Goal: Navigation & Orientation: Understand site structure

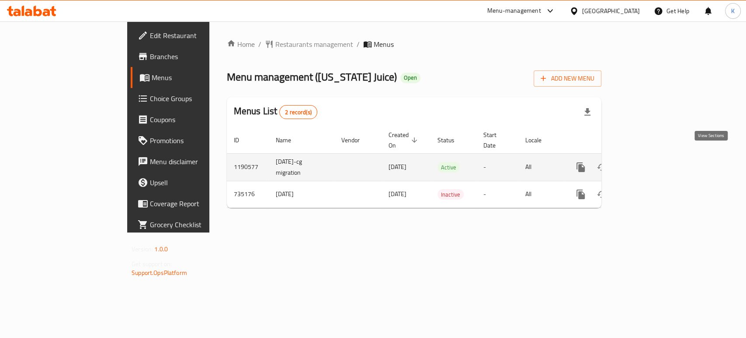
click at [655, 163] on link "enhanced table" at bounding box center [644, 167] width 21 height 21
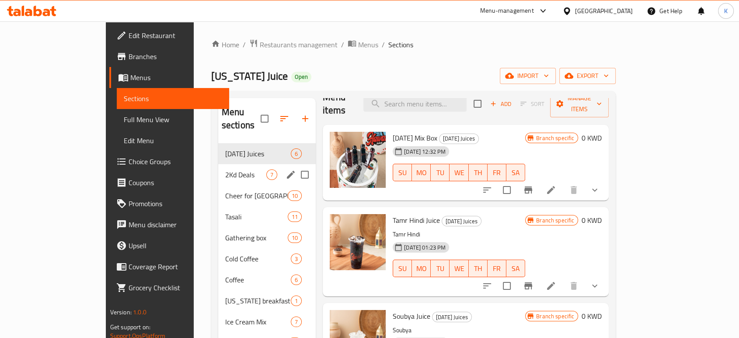
scroll to position [21, 0]
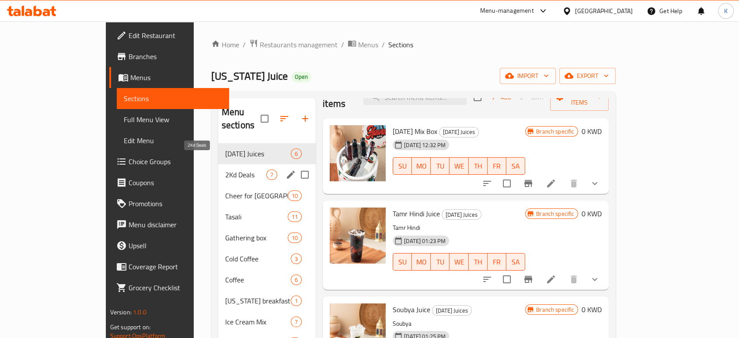
click at [225, 169] on span "2Kd Deals" at bounding box center [245, 174] width 41 height 10
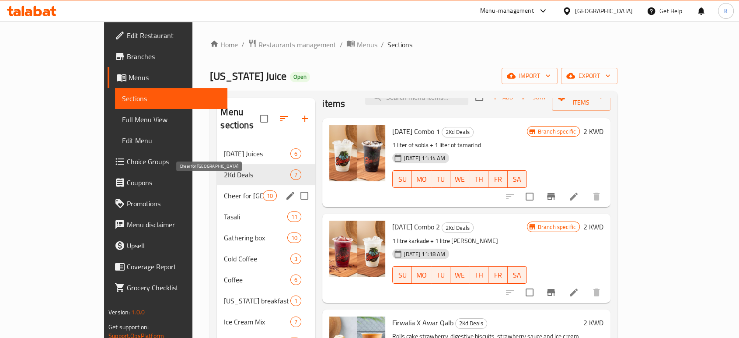
click at [224, 190] on span "Cheer for [GEOGRAPHIC_DATA]" at bounding box center [243, 195] width 39 height 10
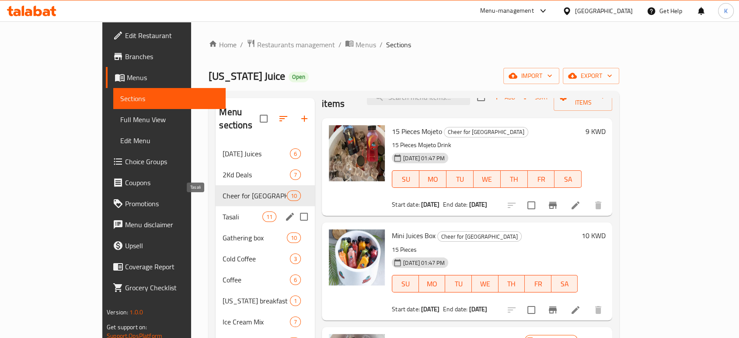
scroll to position [49, 0]
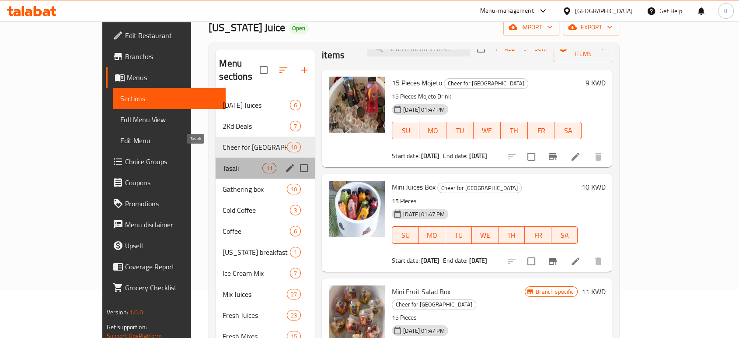
click at [223, 163] on span "Tasali" at bounding box center [242, 168] width 39 height 10
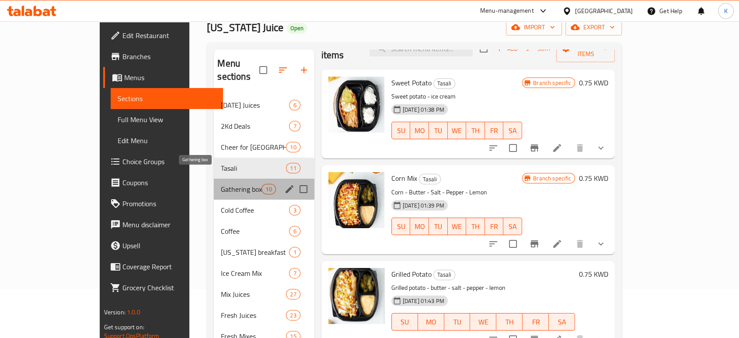
click at [221, 184] on span "Gathering box" at bounding box center [241, 189] width 41 height 10
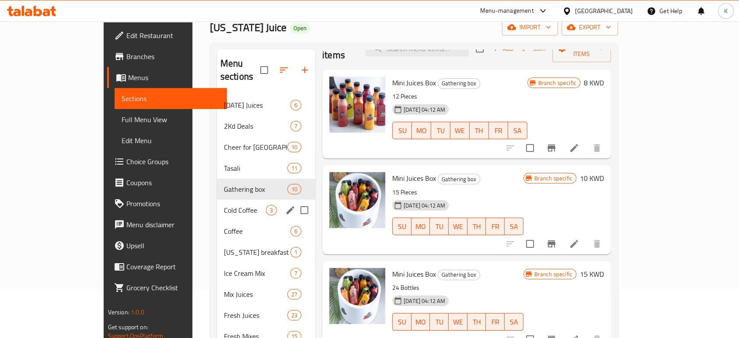
scroll to position [97, 0]
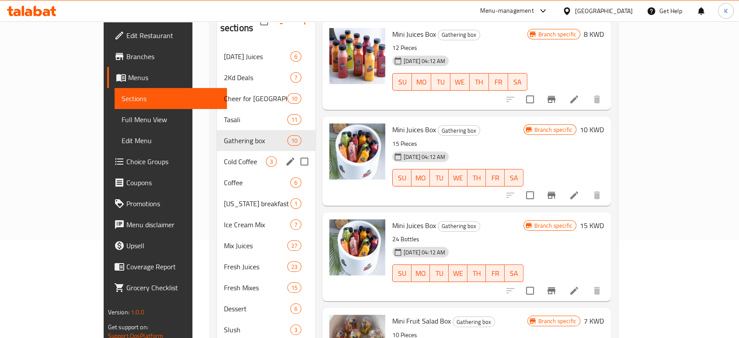
click at [217, 157] on div "Cold Coffee 3" at bounding box center [266, 161] width 98 height 21
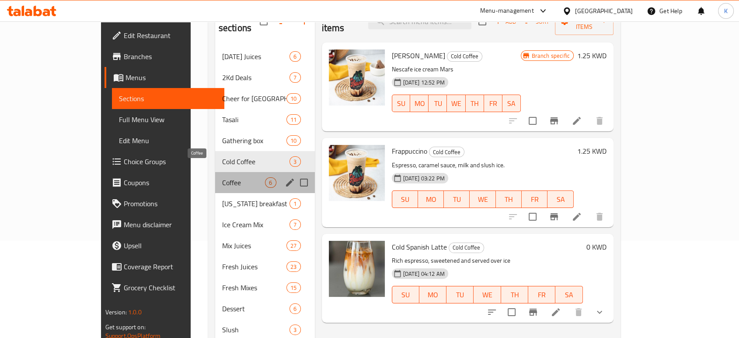
click at [222, 177] on span "Coffee" at bounding box center [243, 182] width 43 height 10
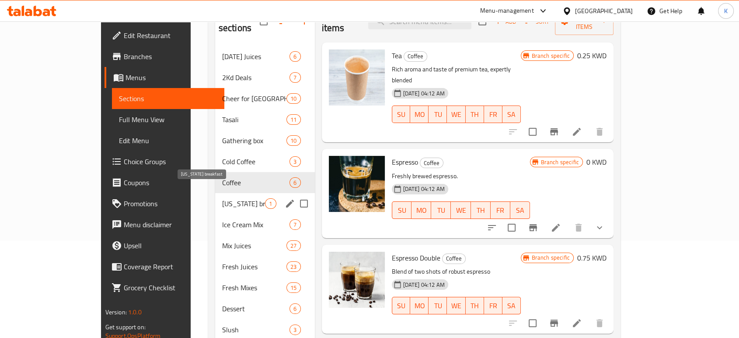
click at [222, 198] on span "[US_STATE] breakfast" at bounding box center [243, 203] width 43 height 10
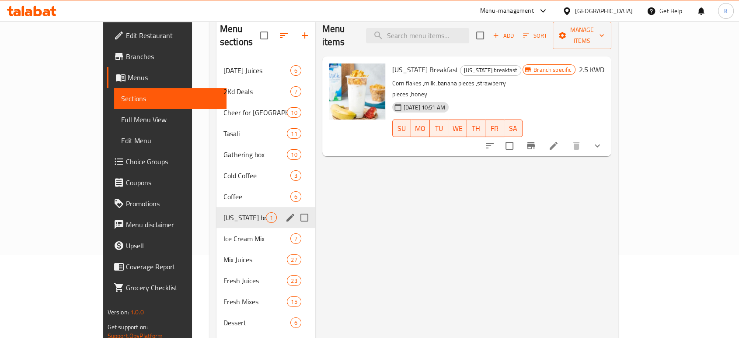
scroll to position [97, 0]
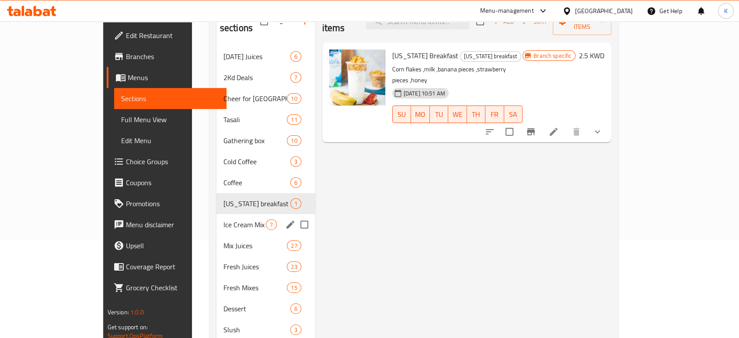
click at [223, 219] on span "Ice Cream Mix" at bounding box center [244, 224] width 42 height 10
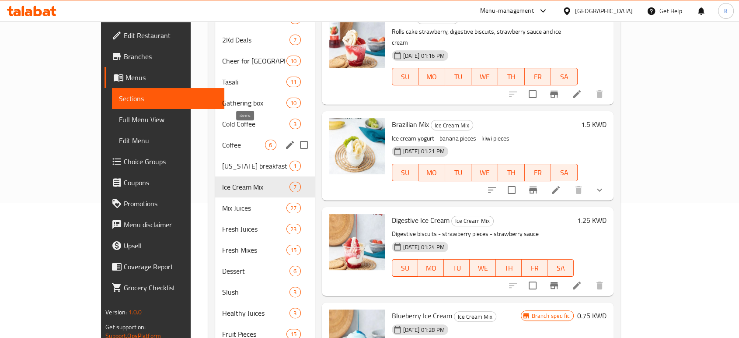
scroll to position [194, 0]
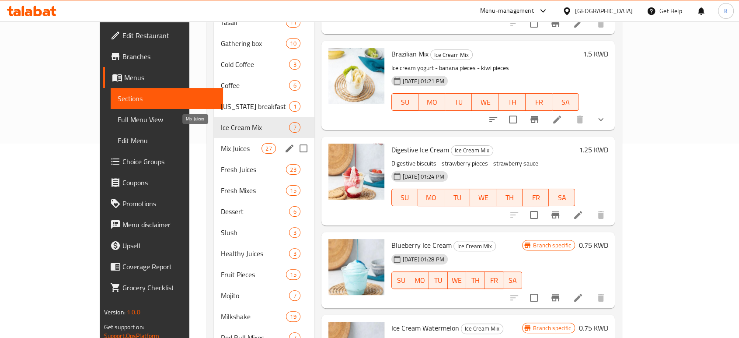
click at [221, 143] on span "Mix Juices" at bounding box center [241, 148] width 41 height 10
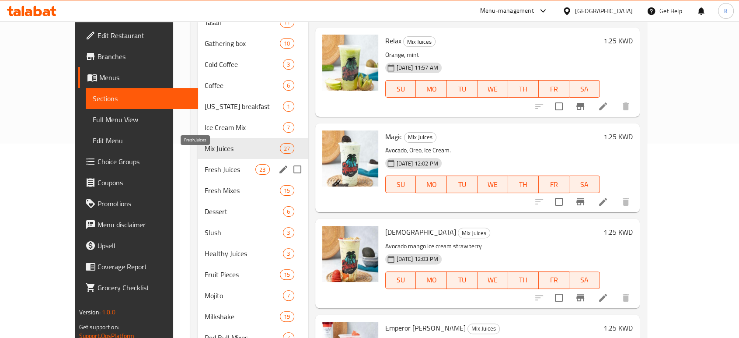
click at [205, 164] on span "Fresh Juices" at bounding box center [230, 169] width 51 height 10
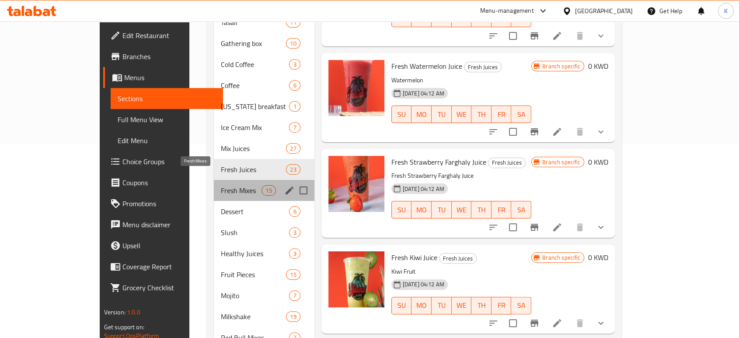
click at [221, 185] on span "Fresh Mixes" at bounding box center [241, 190] width 41 height 10
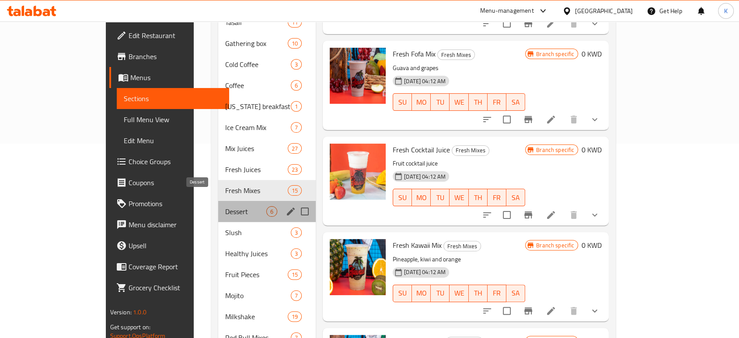
click at [225, 206] on span "Dessert" at bounding box center [245, 211] width 41 height 10
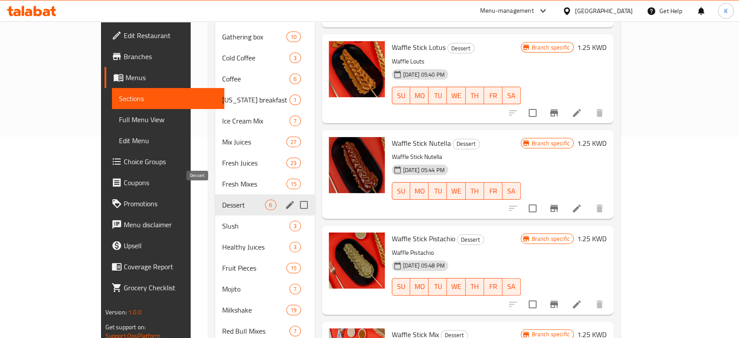
scroll to position [243, 0]
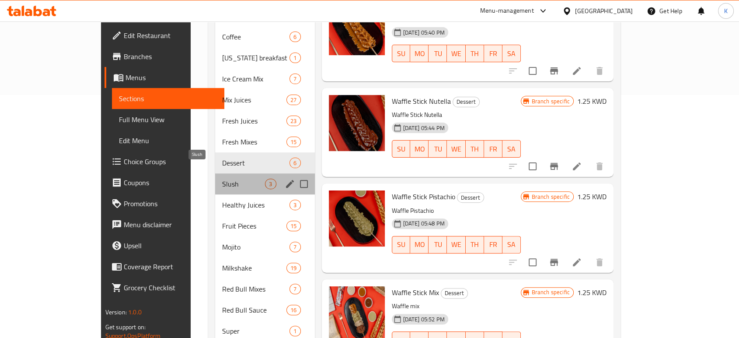
click at [222, 178] on span "Slush" at bounding box center [243, 183] width 43 height 10
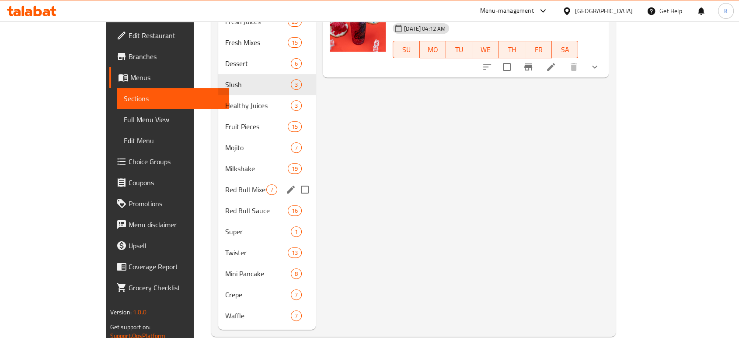
scroll to position [345, 0]
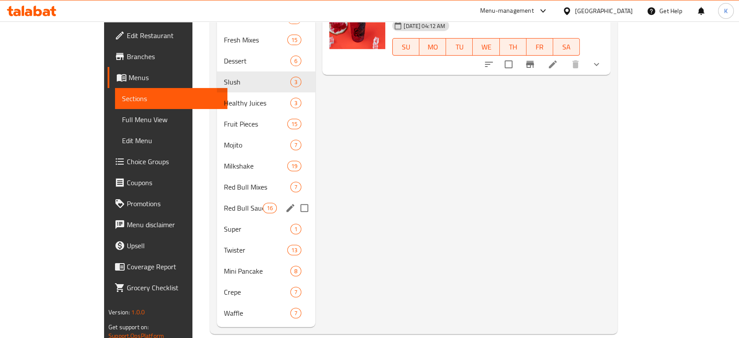
click at [224, 202] on span "Red Bull Sauce" at bounding box center [243, 207] width 39 height 10
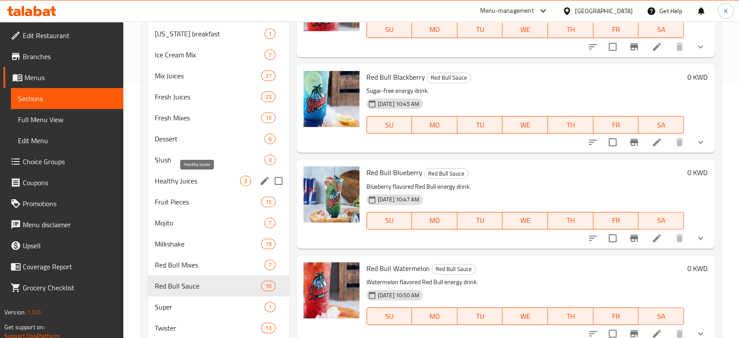
scroll to position [296, 0]
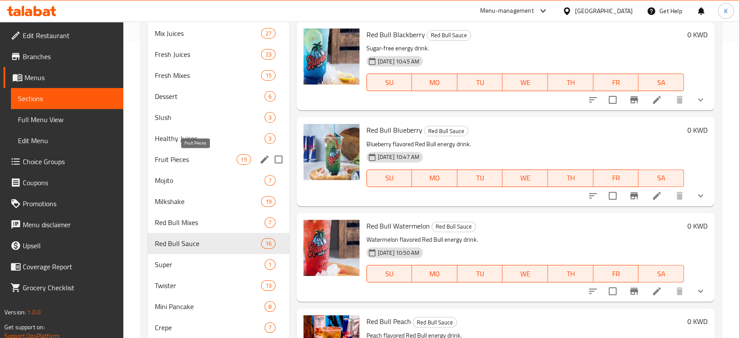
click at [198, 162] on span "Fruit Pieces" at bounding box center [196, 159] width 82 height 10
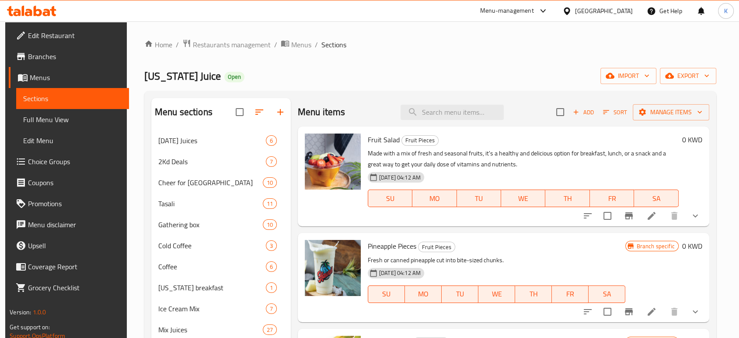
click at [87, 101] on span "Sections" at bounding box center [72, 98] width 98 height 10
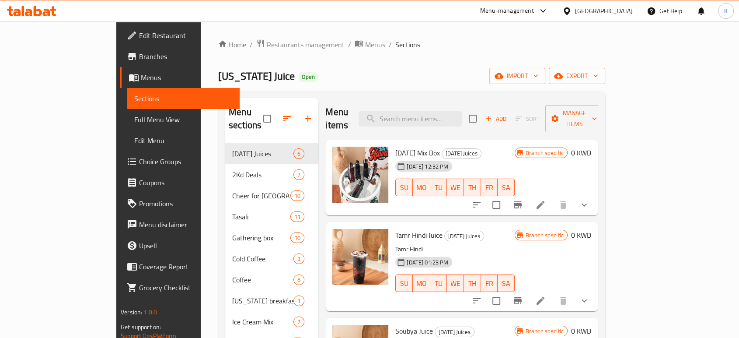
click at [267, 47] on span "Restaurants management" at bounding box center [306, 44] width 78 height 10
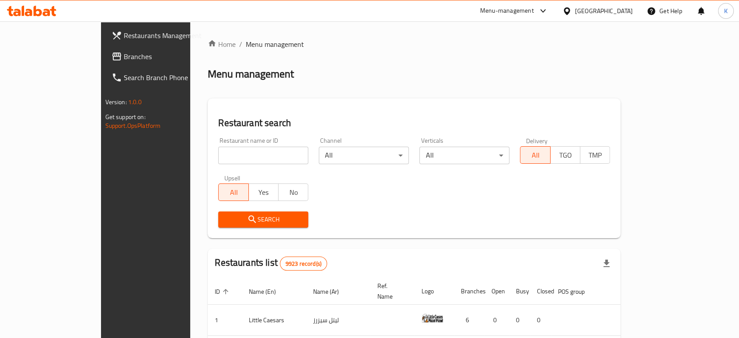
click at [240, 151] on input "search" at bounding box center [263, 154] width 90 height 17
type input "s"
type input "S"
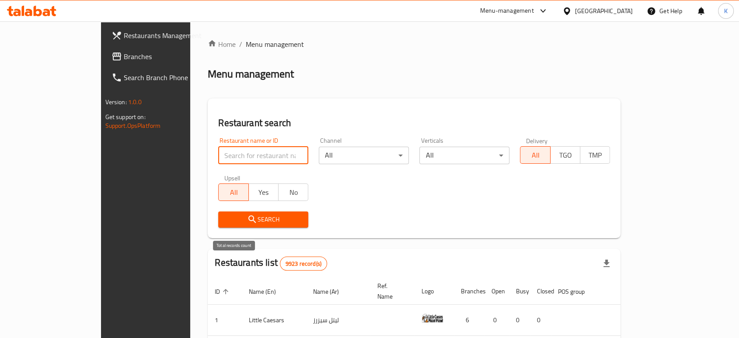
type input "s"
type input "S"
type input "s"
type input "h"
type input "j"
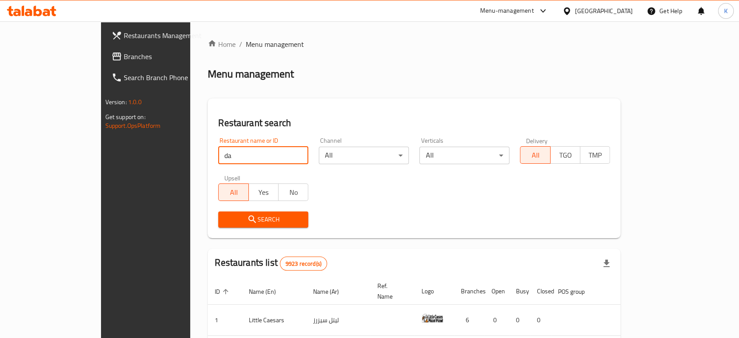
type input "d"
type input "hungry bites"
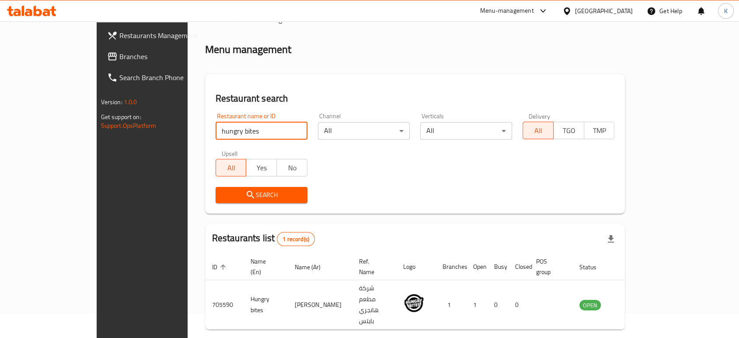
scroll to position [35, 0]
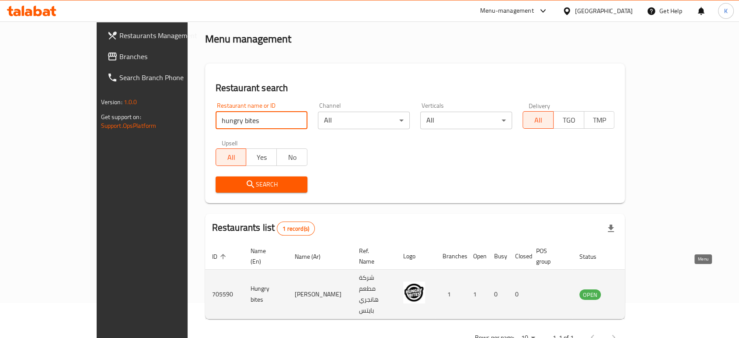
click at [634, 293] on icon "enhanced table" at bounding box center [632, 294] width 3 height 3
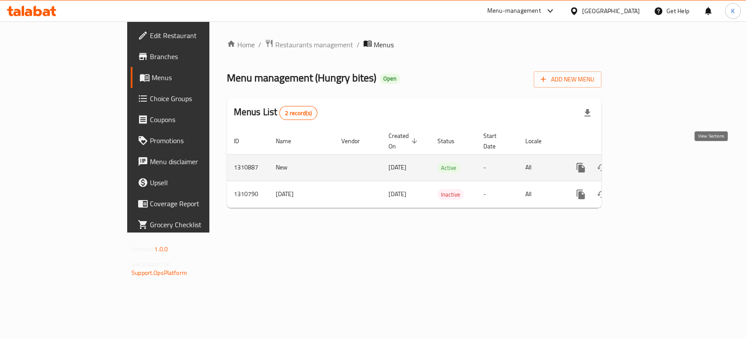
click at [648, 164] on icon "enhanced table" at bounding box center [644, 168] width 8 height 8
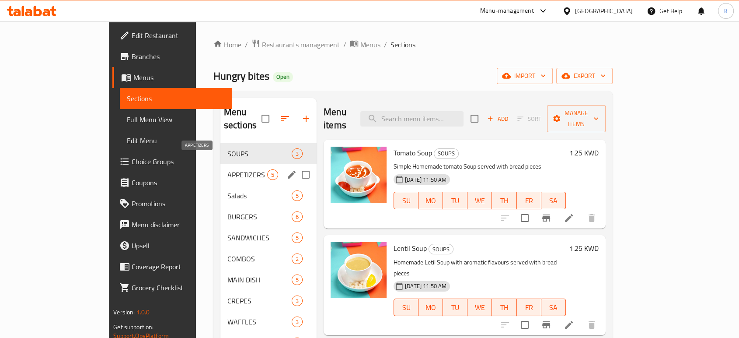
click at [227, 169] on span "APPETIZERS" at bounding box center [247, 174] width 40 height 10
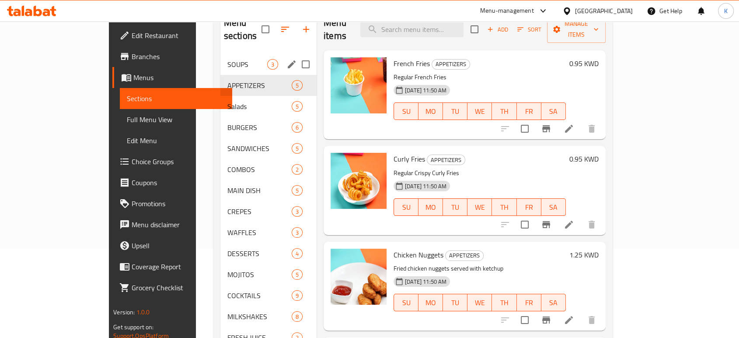
scroll to position [10, 0]
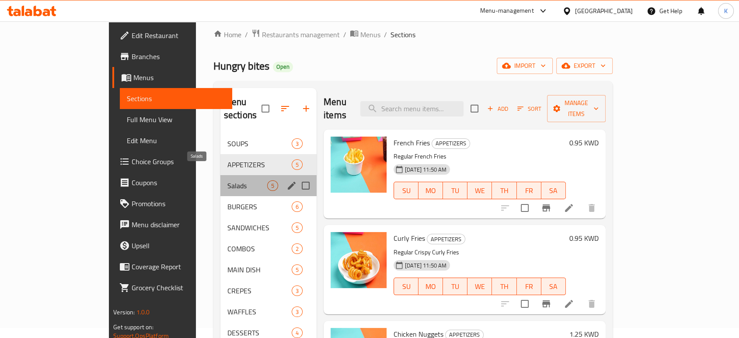
click at [227, 180] on span "Salads" at bounding box center [247, 185] width 40 height 10
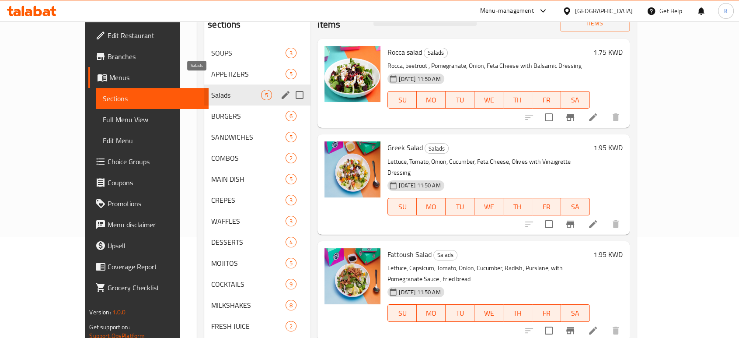
scroll to position [59, 0]
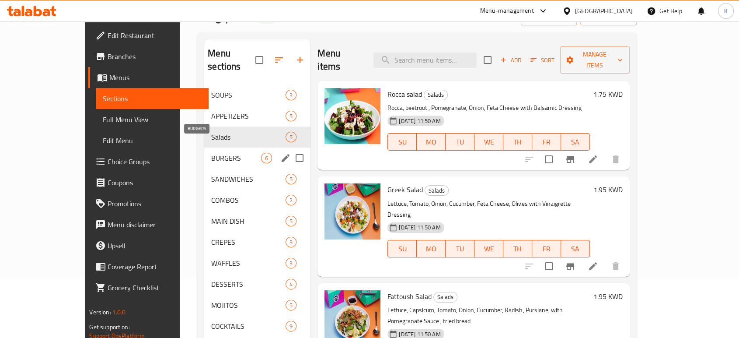
click at [211, 153] on span "BURGERS" at bounding box center [236, 158] width 50 height 10
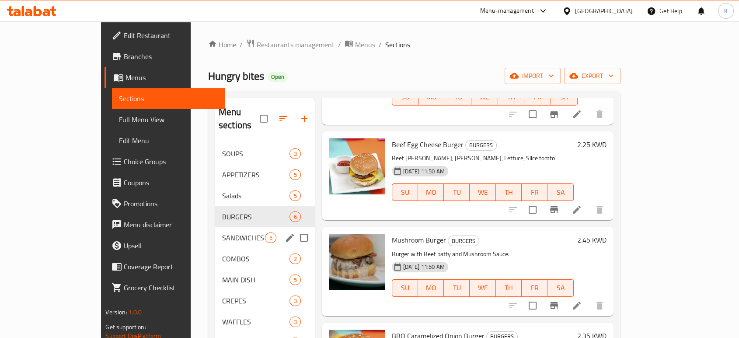
click at [222, 232] on span "SANDWICHES" at bounding box center [243, 237] width 43 height 10
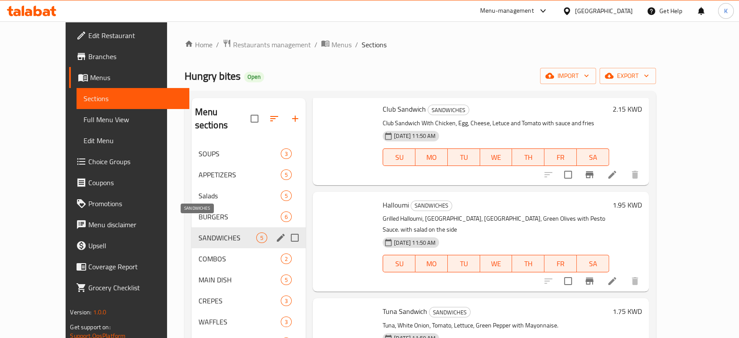
scroll to position [128, 0]
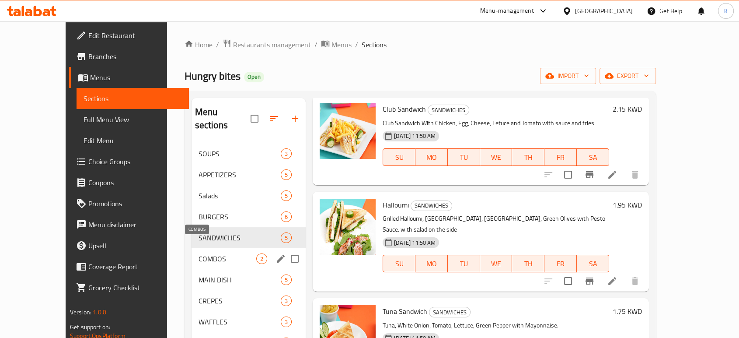
click at [199, 253] on span "COMBOS" at bounding box center [228, 258] width 58 height 10
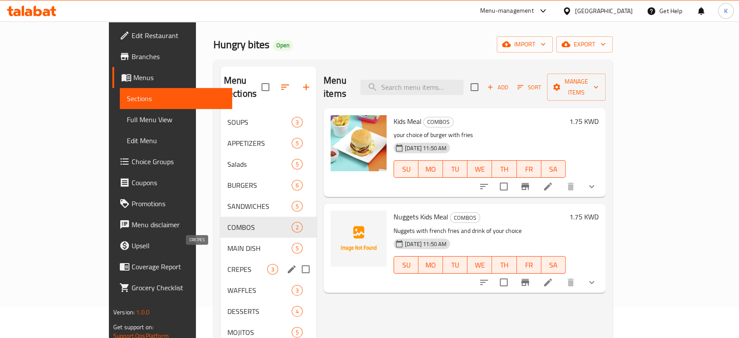
scroll to position [49, 0]
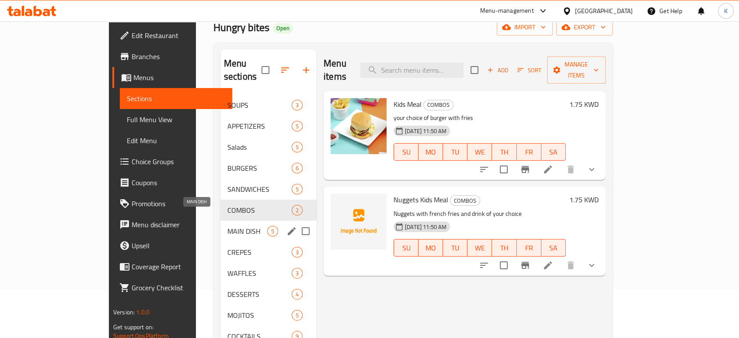
click at [227, 226] on span "MAIN DISH" at bounding box center [247, 231] width 40 height 10
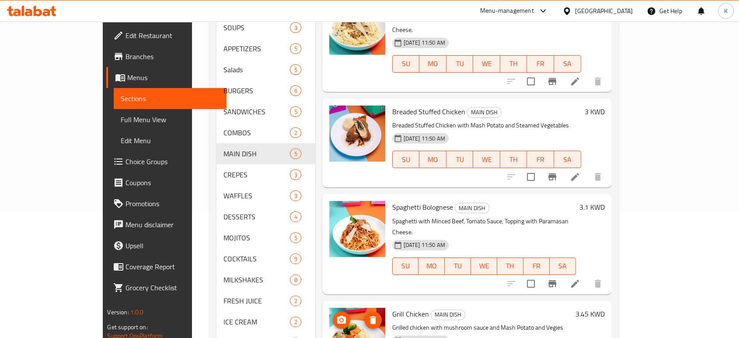
scroll to position [156, 0]
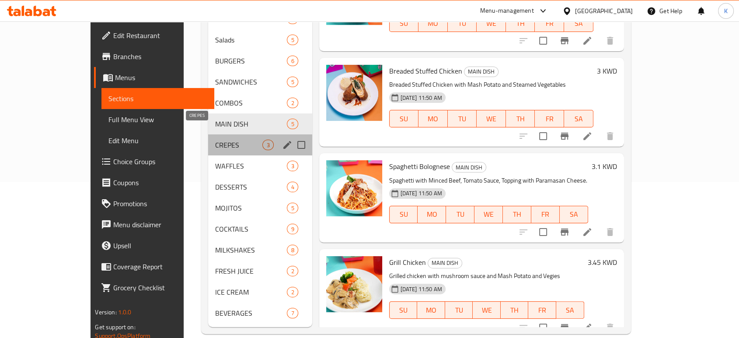
click at [215, 139] on span "CREPES" at bounding box center [239, 144] width 48 height 10
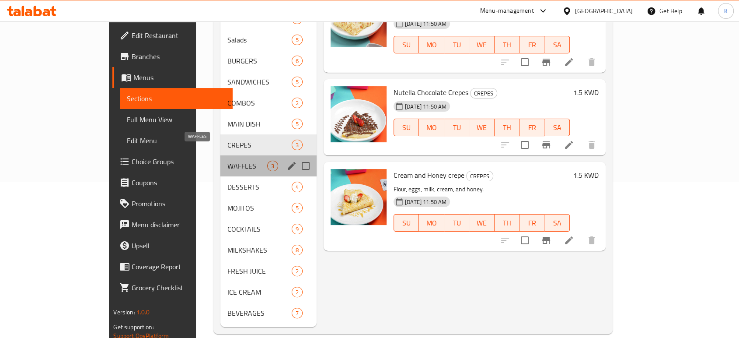
click at [227, 160] on span "WAFFLES" at bounding box center [247, 165] width 40 height 10
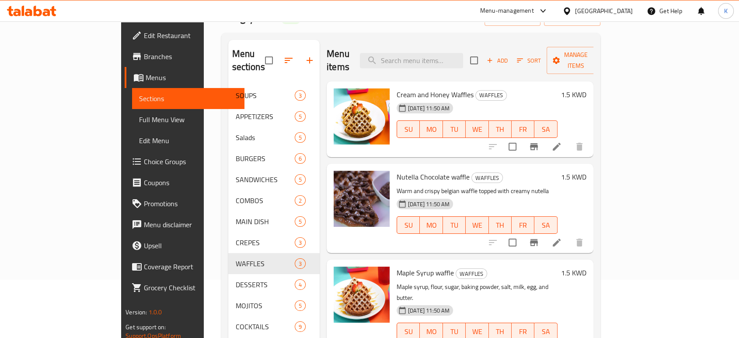
scroll to position [156, 0]
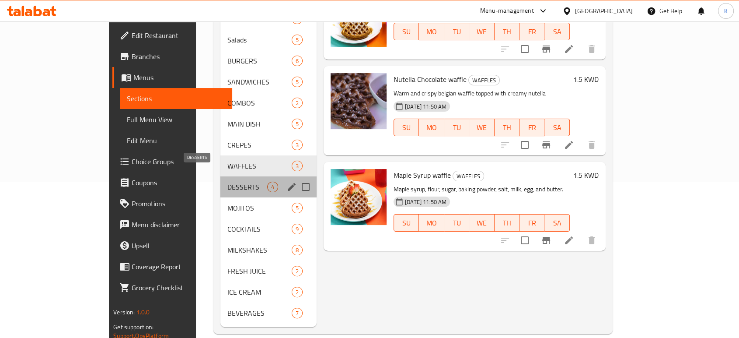
click at [227, 181] on span "DESSERTS" at bounding box center [247, 186] width 40 height 10
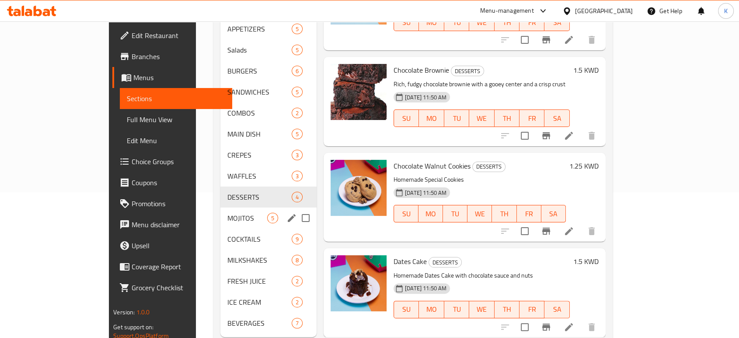
click at [227, 213] on span "MOJITOS" at bounding box center [247, 218] width 40 height 10
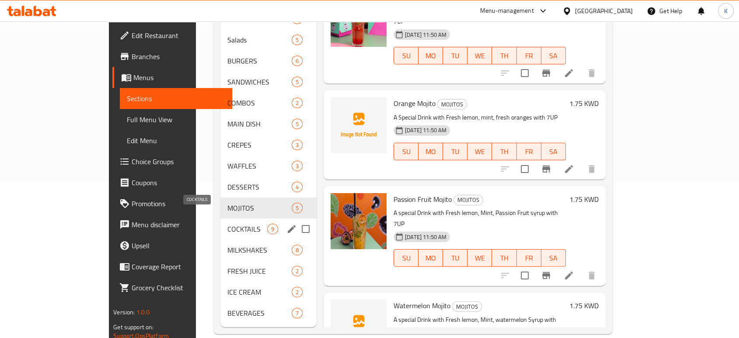
click at [227, 223] on span "COCKTAILS" at bounding box center [247, 228] width 40 height 10
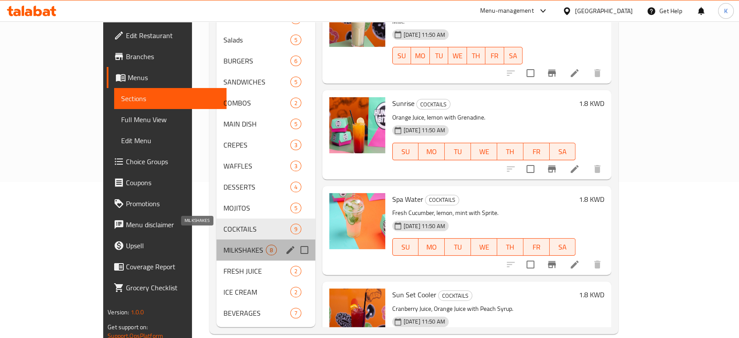
click at [223, 244] on span "MILKSHAKES" at bounding box center [244, 249] width 42 height 10
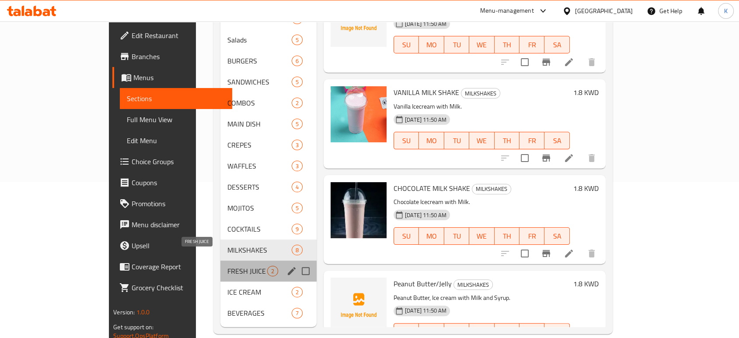
click at [227, 265] on span "FRESH JUICE" at bounding box center [247, 270] width 40 height 10
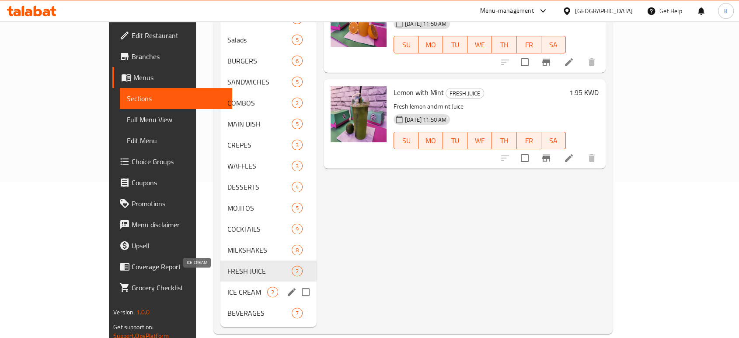
click at [227, 286] on span "ICE CREAM" at bounding box center [247, 291] width 40 height 10
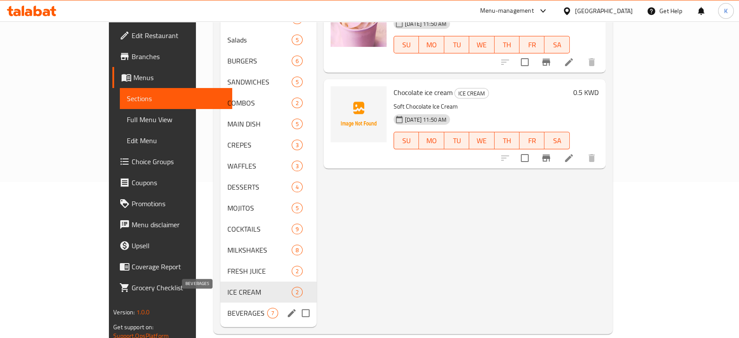
click at [227, 307] on span "BEVERAGES" at bounding box center [247, 312] width 40 height 10
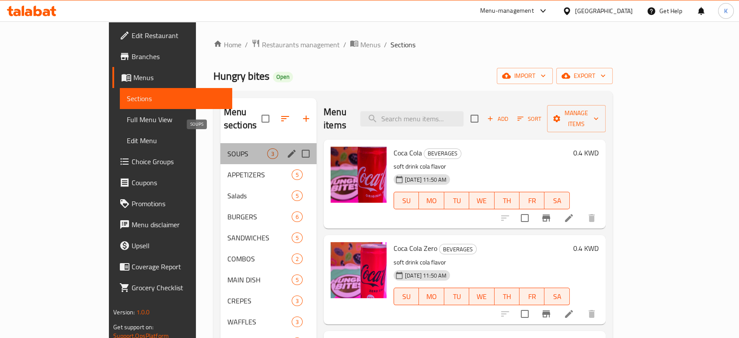
click at [227, 148] on span "SOUPS" at bounding box center [247, 153] width 40 height 10
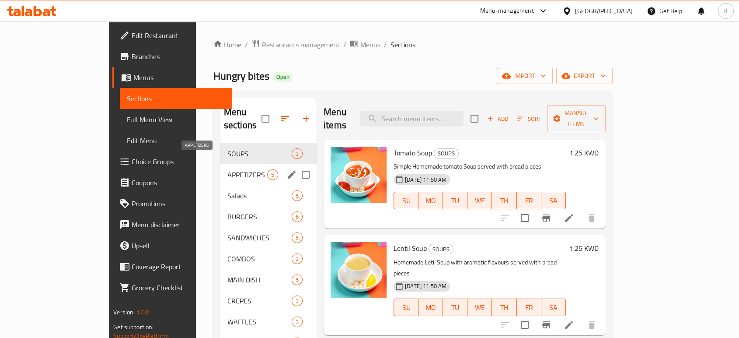
click at [227, 169] on span "APPETIZERS" at bounding box center [247, 174] width 40 height 10
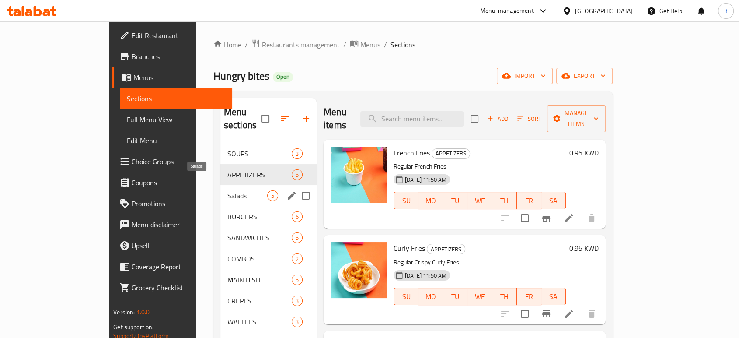
click at [227, 190] on span "Salads" at bounding box center [247, 195] width 40 height 10
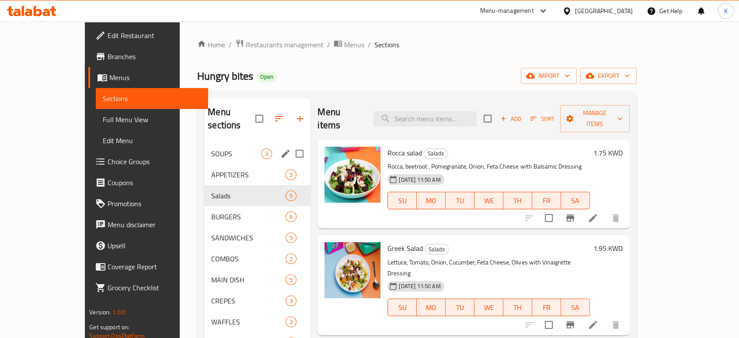
click at [211, 148] on span "SOUPS" at bounding box center [236, 153] width 50 height 10
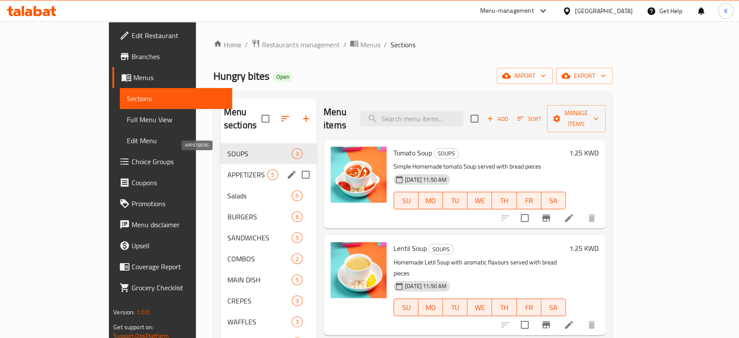
click at [227, 169] on span "APPETIZERS" at bounding box center [247, 174] width 40 height 10
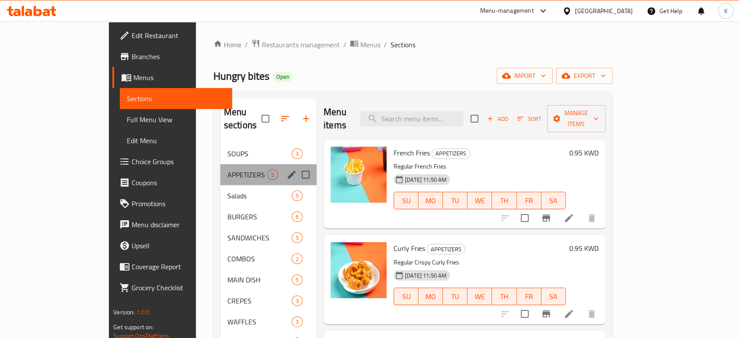
click at [220, 170] on div "APPETIZERS 5" at bounding box center [268, 174] width 96 height 21
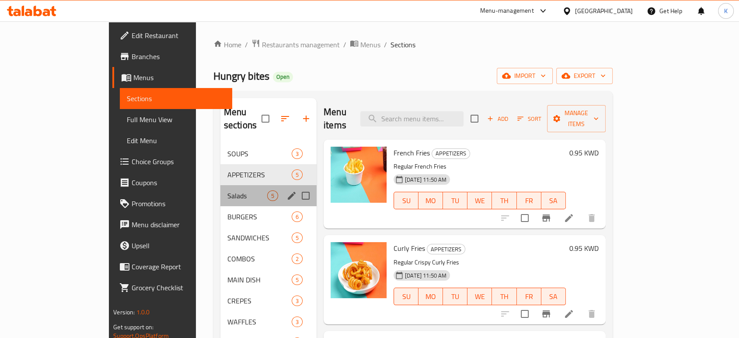
click at [220, 188] on div "Salads 5" at bounding box center [268, 195] width 96 height 21
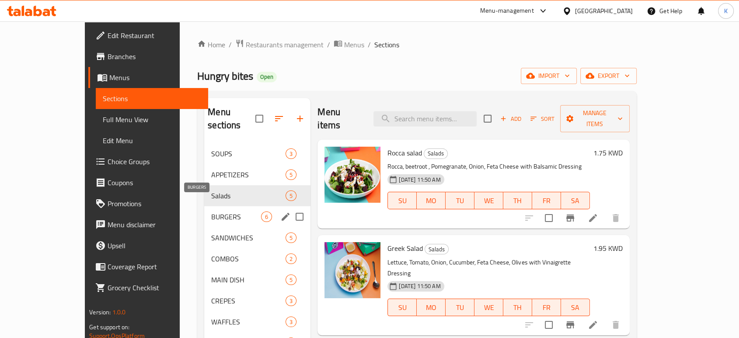
click at [211, 211] on span "BURGERS" at bounding box center [236, 216] width 50 height 10
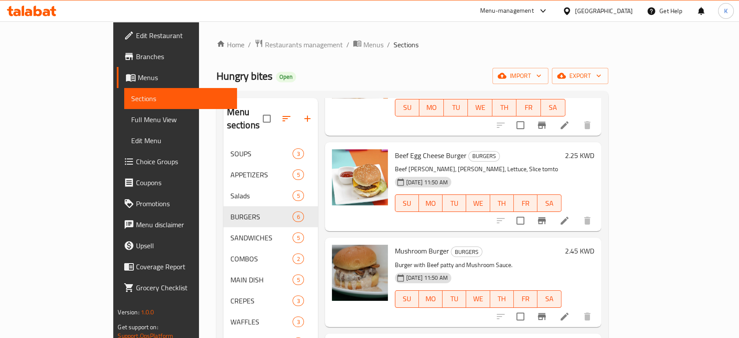
click at [131, 97] on span "Sections" at bounding box center [180, 98] width 98 height 10
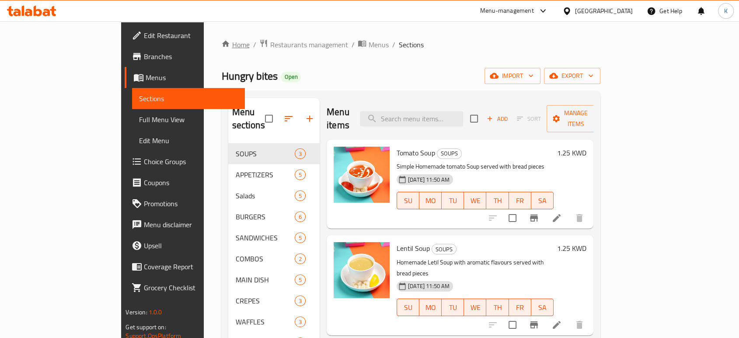
click at [221, 43] on link "Home" at bounding box center [235, 44] width 28 height 10
